Goal: Find contact information: Find contact information

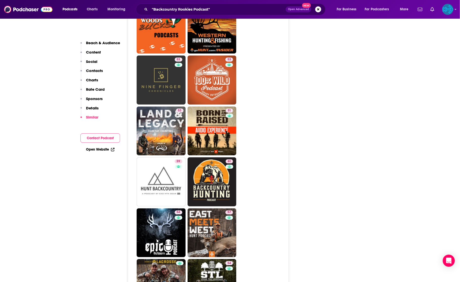
scroll to position [1441, 0]
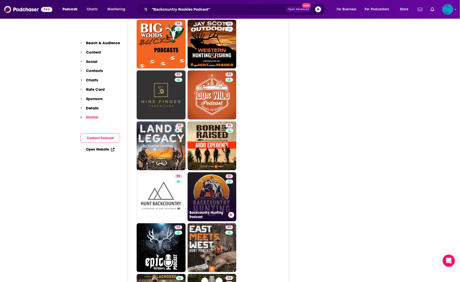
click at [214, 172] on link "61 Backcountry Hunting Podcast" at bounding box center [212, 196] width 49 height 49
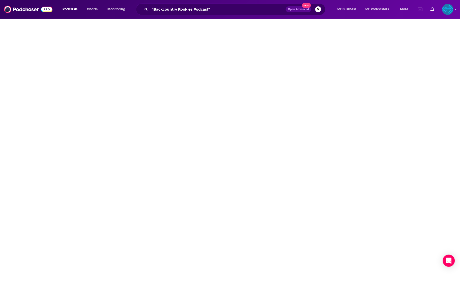
type input "[URL][DOMAIN_NAME]"
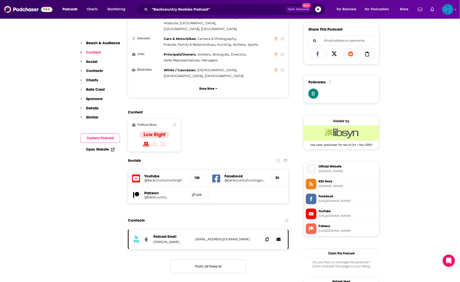
scroll to position [404, 0]
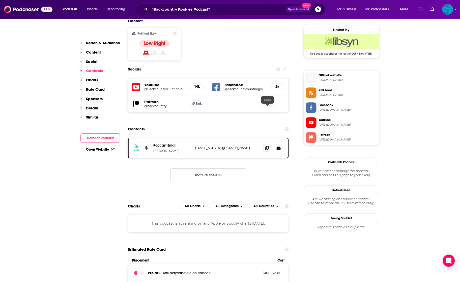
click at [268, 146] on icon at bounding box center [267, 148] width 4 height 4
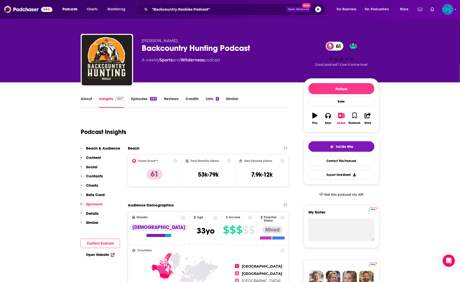
scroll to position [0, 0]
click at [145, 99] on link "Episodes 404" at bounding box center [144, 102] width 26 height 12
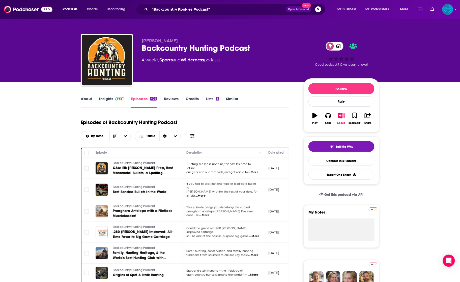
click at [105, 100] on link "Insights" at bounding box center [111, 102] width 25 height 12
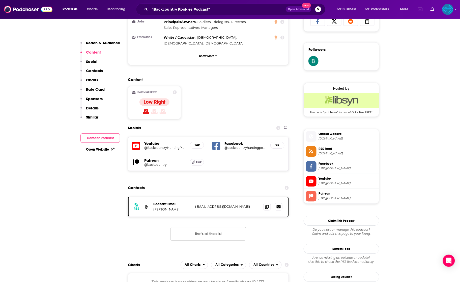
scroll to position [391, 0]
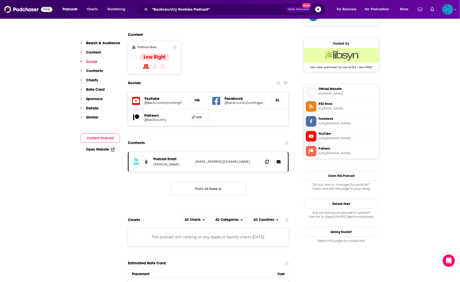
drag, startPoint x: 187, startPoint y: 125, endPoint x: 152, endPoint y: 124, distance: 34.6
click at [153, 162] on p "[PERSON_NAME]" at bounding box center [172, 164] width 38 height 4
copy p "[PERSON_NAME]"
